Goal: Transaction & Acquisition: Purchase product/service

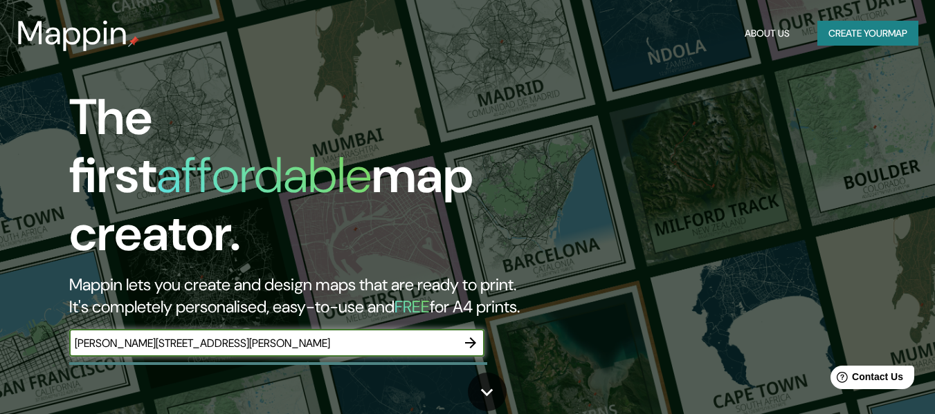
type input "[PERSON_NAME][STREET_ADDRESS][PERSON_NAME]"
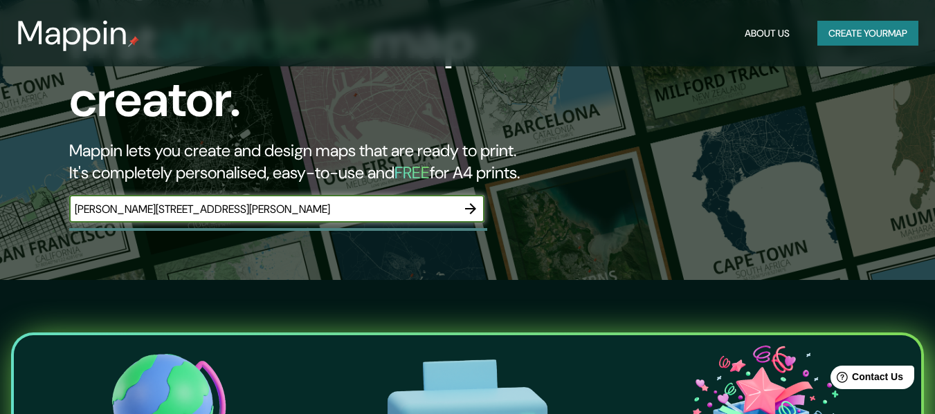
scroll to position [230, 0]
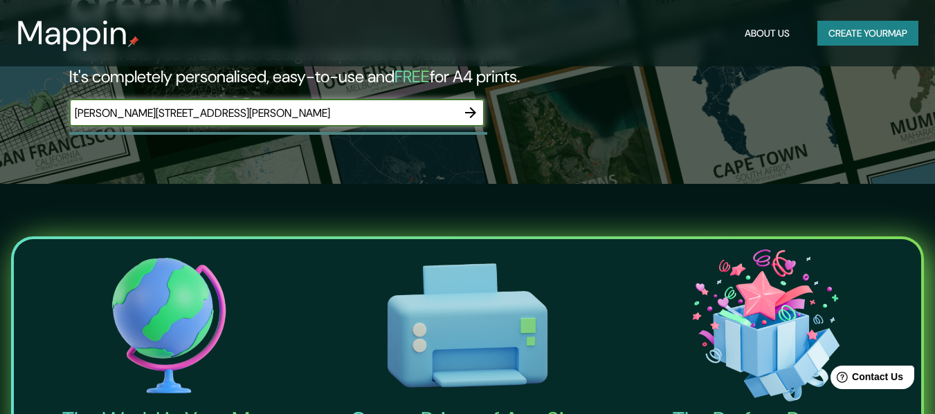
click at [470, 104] on icon "button" at bounding box center [470, 112] width 17 height 17
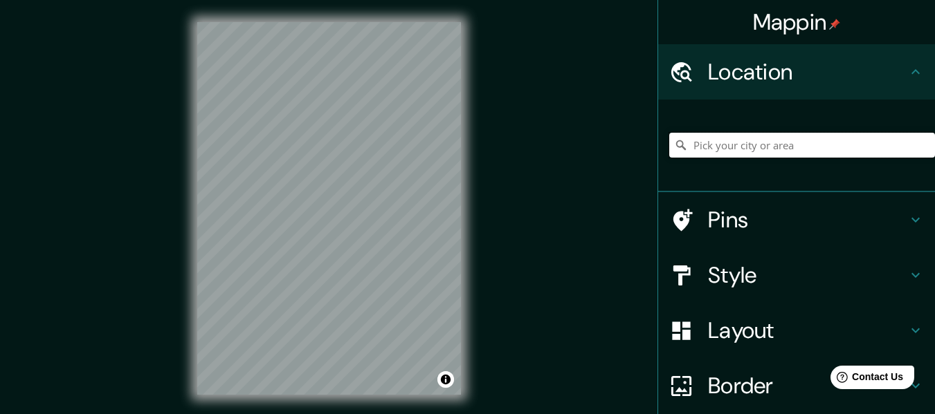
click at [699, 149] on input "Pick your city or area" at bounding box center [802, 145] width 266 height 25
click at [710, 147] on input "Pick your city or area" at bounding box center [802, 145] width 266 height 25
click at [500, 124] on div "Mappin Location [PERSON_NAME][GEOGRAPHIC_DATA][PERSON_NAME], [GEOGRAPHIC_DATA],…" at bounding box center [467, 219] width 935 height 439
click at [793, 293] on div "Style" at bounding box center [796, 275] width 277 height 55
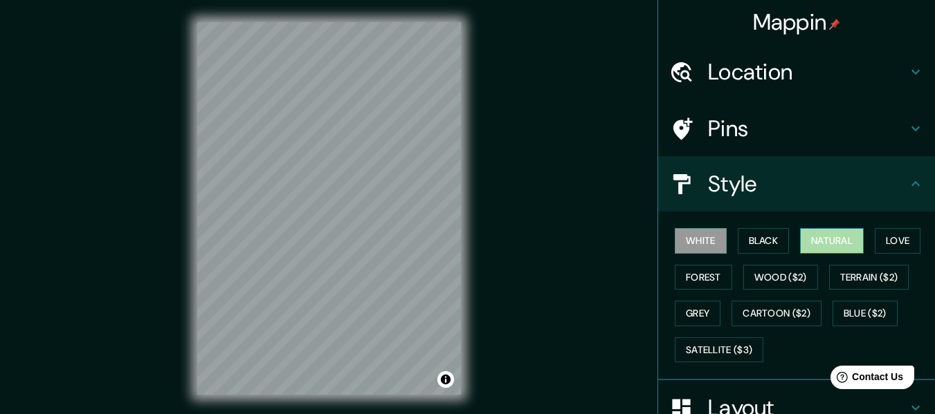
click at [820, 237] on button "Natural" at bounding box center [832, 241] width 64 height 26
click at [674, 221] on div "White Black Natural Love Forest Wood ($2) Terrain ($2) Grey Cartoon ($2) Blue (…" at bounding box center [796, 296] width 277 height 169
click at [674, 228] on button "White" at bounding box center [700, 241] width 52 height 26
click at [767, 246] on button "Black" at bounding box center [763, 241] width 52 height 26
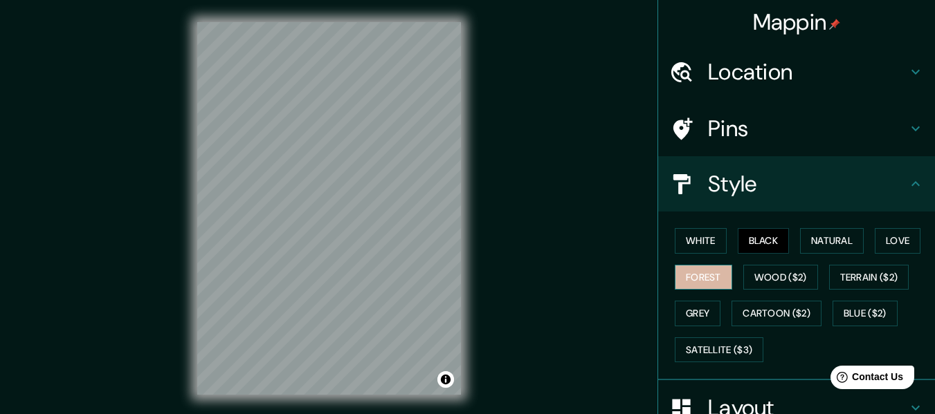
click at [675, 274] on button "Forest" at bounding box center [702, 278] width 57 height 26
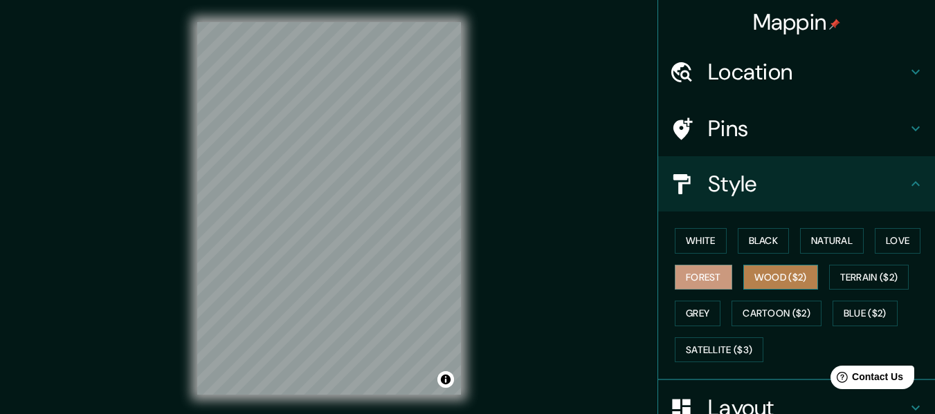
click at [766, 277] on button "Wood ($2)" at bounding box center [780, 278] width 75 height 26
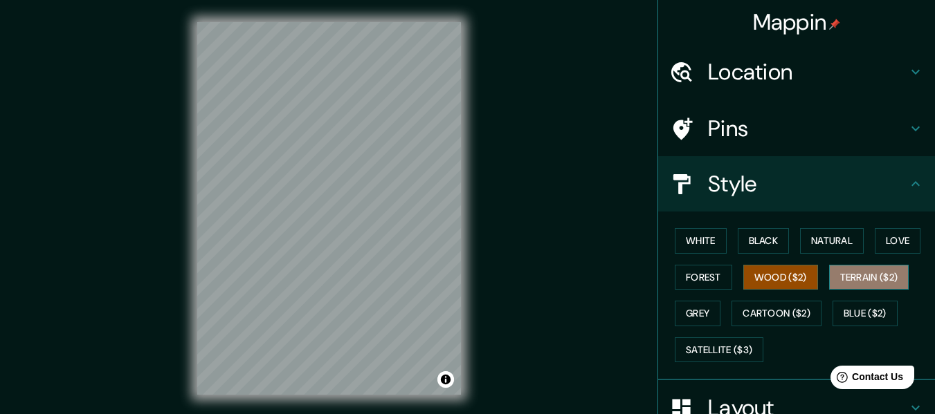
click at [838, 279] on button "Terrain ($2)" at bounding box center [869, 278] width 80 height 26
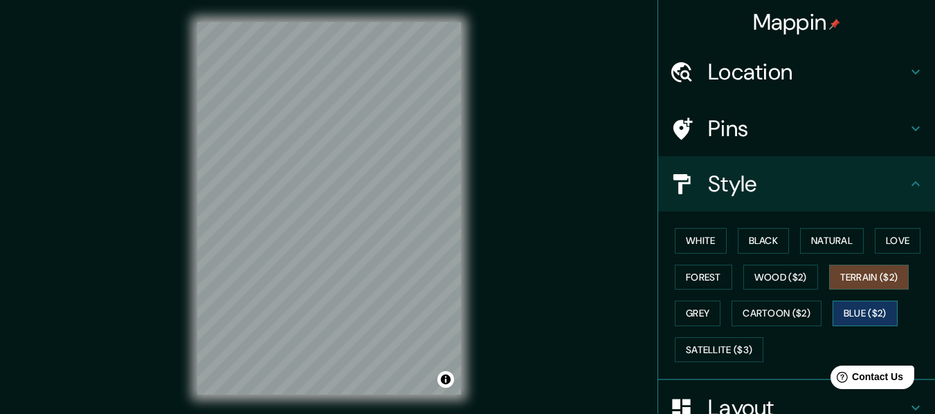
click at [836, 311] on button "Blue ($2)" at bounding box center [864, 314] width 65 height 26
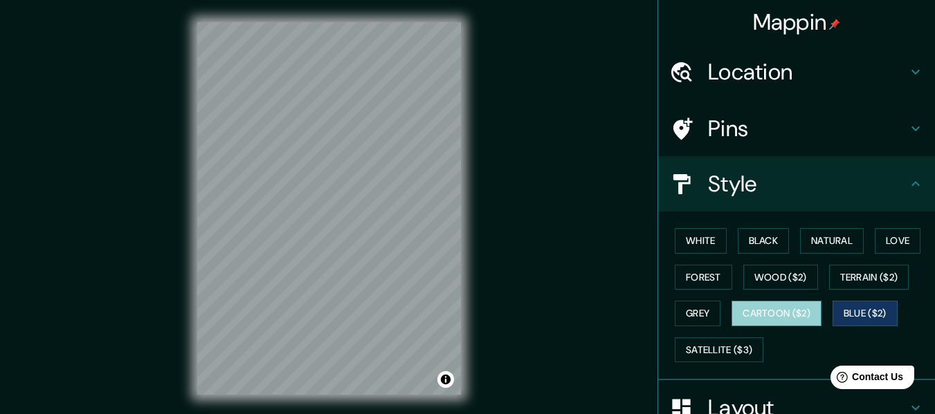
click at [786, 313] on button "Cartoon ($2)" at bounding box center [776, 314] width 90 height 26
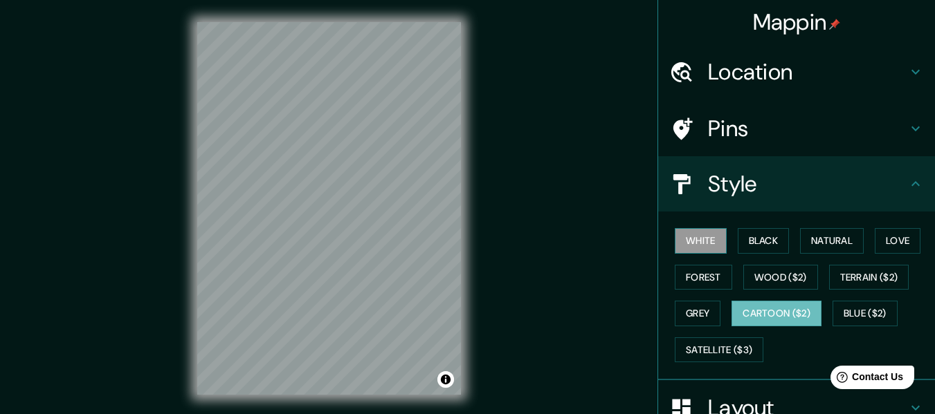
click at [694, 242] on button "White" at bounding box center [700, 241] width 52 height 26
click at [299, 204] on div at bounding box center [300, 205] width 11 height 11
click at [731, 139] on h4 "Pins" at bounding box center [807, 129] width 199 height 28
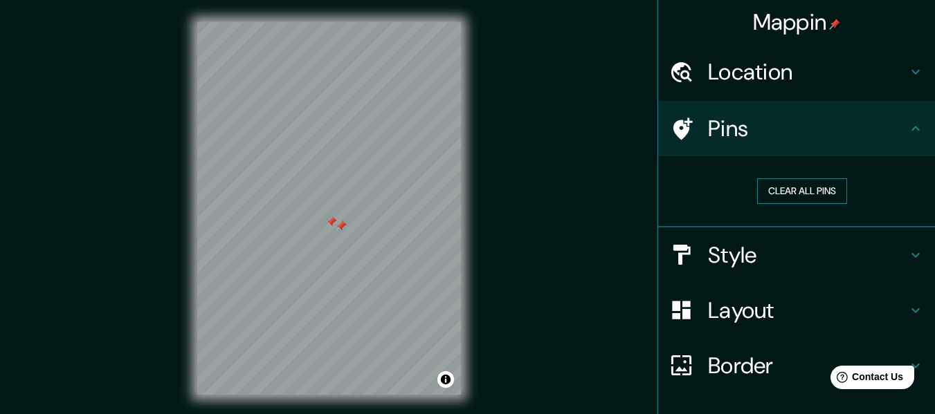
click at [797, 181] on button "Clear all pins" at bounding box center [802, 191] width 90 height 26
click at [825, 88] on div "Location" at bounding box center [796, 71] width 277 height 55
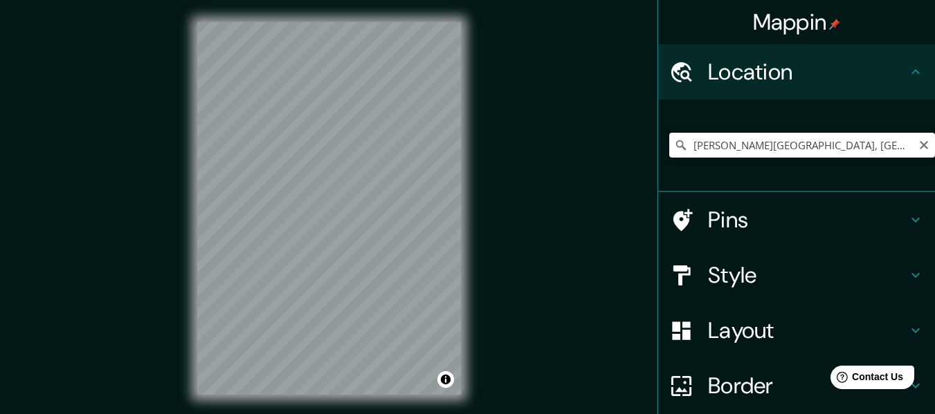
click at [679, 144] on input "[PERSON_NAME][GEOGRAPHIC_DATA], [GEOGRAPHIC_DATA], [GEOGRAPHIC_DATA]" at bounding box center [802, 145] width 266 height 25
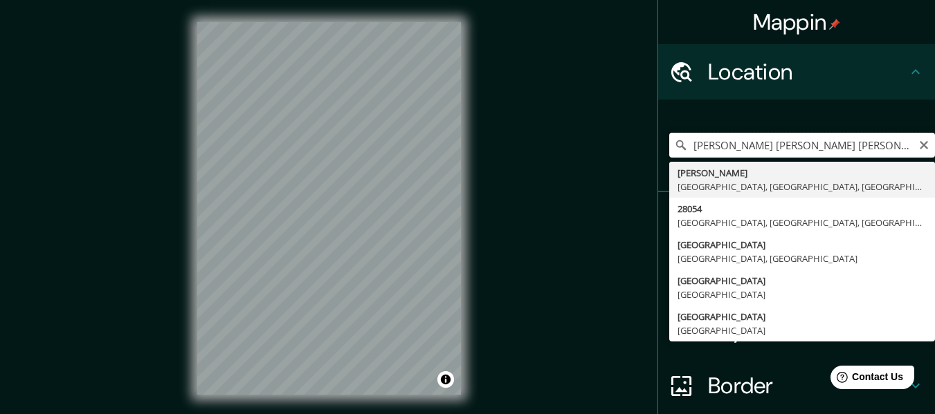
type input "[PERSON_NAME][GEOGRAPHIC_DATA], [GEOGRAPHIC_DATA], [GEOGRAPHIC_DATA]"
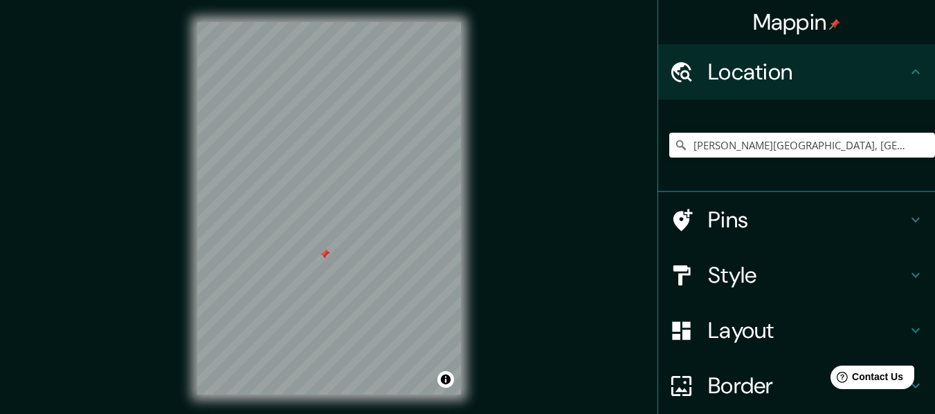
scroll to position [115, 0]
